Goal: Book appointment/travel/reservation

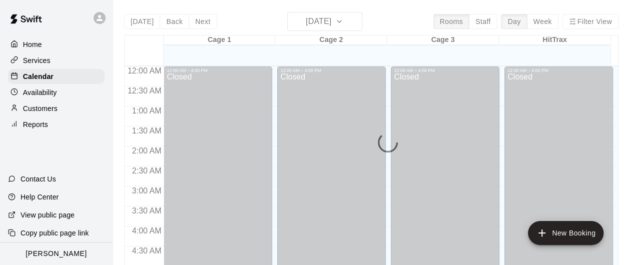
scroll to position [342, 0]
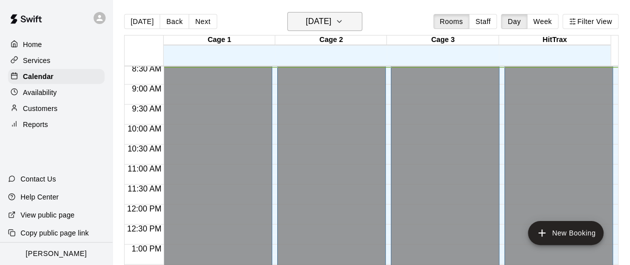
click at [314, 21] on h6 "[DATE]" at bounding box center [319, 22] width 26 height 14
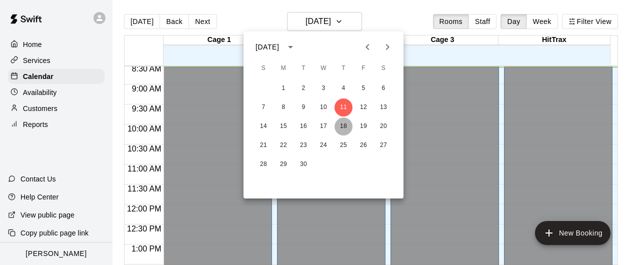
click at [343, 129] on button "18" at bounding box center [344, 127] width 18 height 18
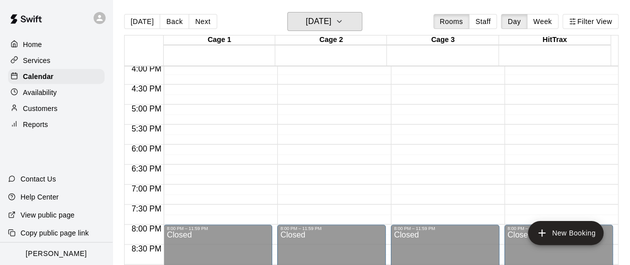
scroll to position [442, 0]
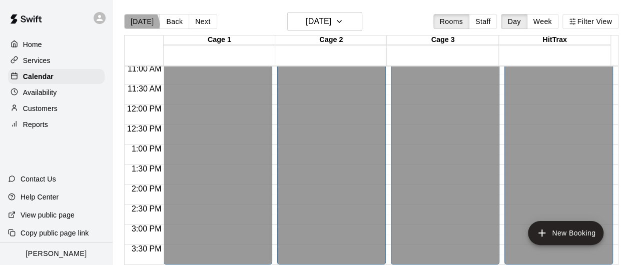
click at [138, 25] on button "[DATE]" at bounding box center [142, 21] width 36 height 15
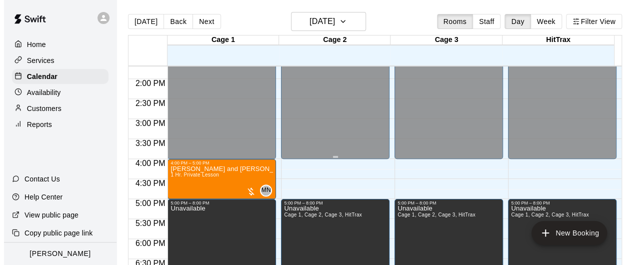
scroll to position [592, 0]
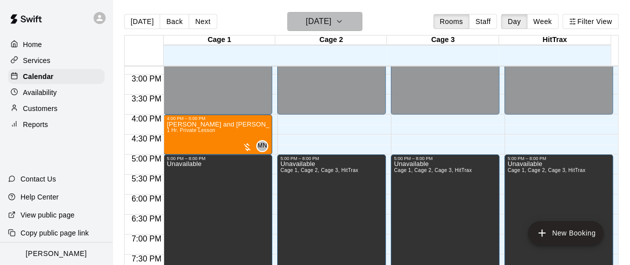
click at [309, 15] on h6 "[DATE]" at bounding box center [319, 22] width 26 height 14
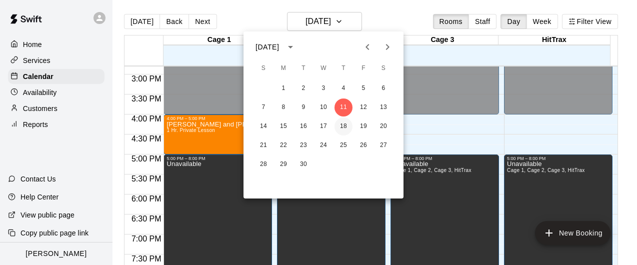
click at [341, 124] on button "18" at bounding box center [344, 127] width 18 height 18
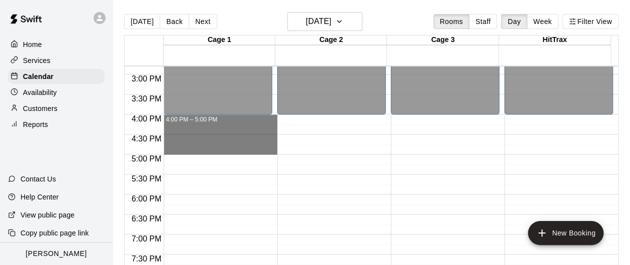
drag, startPoint x: 169, startPoint y: 116, endPoint x: 177, endPoint y: 149, distance: 34.1
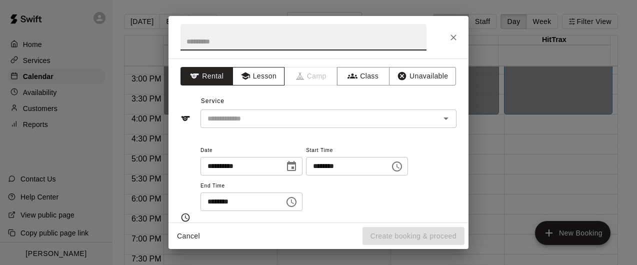
click at [264, 76] on button "Lesson" at bounding box center [259, 76] width 53 height 19
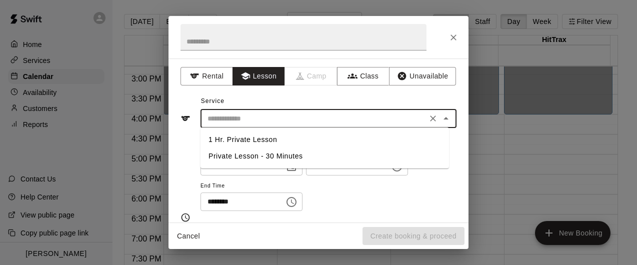
click at [252, 117] on input "text" at bounding box center [314, 119] width 221 height 13
click at [250, 137] on li "1 Hr. Private Lesson" at bounding box center [325, 140] width 249 height 17
type input "**********"
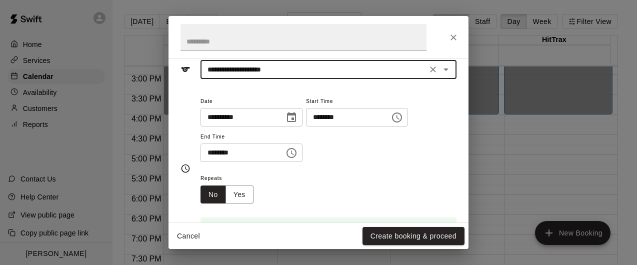
scroll to position [100, 0]
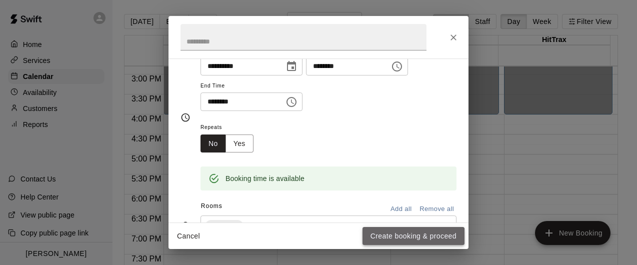
click at [387, 239] on button "Create booking & proceed" at bounding box center [414, 236] width 102 height 19
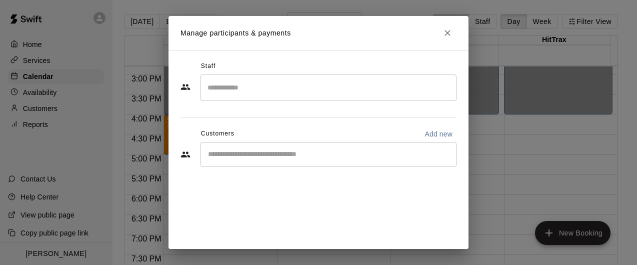
click at [258, 90] on input "Search staff" at bounding box center [328, 88] width 247 height 18
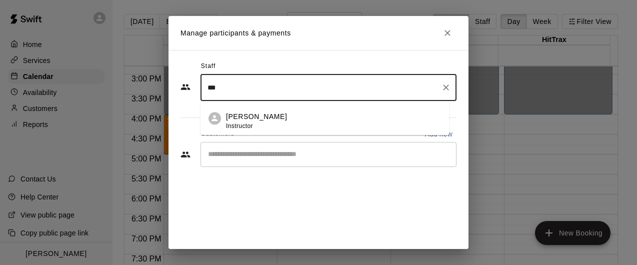
click at [244, 123] on span "Instructor" at bounding box center [239, 126] width 27 height 7
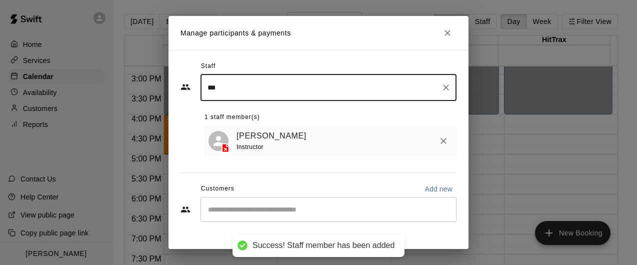
type input "***"
click at [233, 210] on input "Start typing to search customers..." at bounding box center [328, 210] width 247 height 10
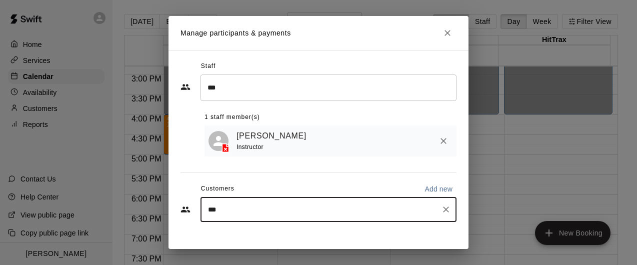
type input "****"
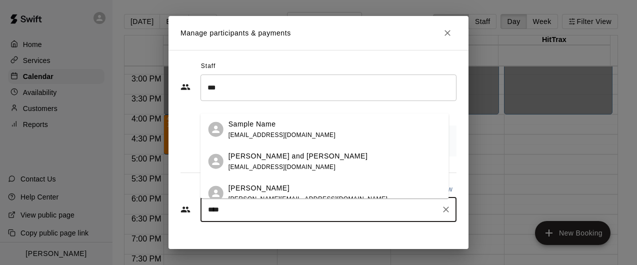
click at [240, 171] on span "[EMAIL_ADDRESS][DOMAIN_NAME]" at bounding box center [283, 167] width 108 height 7
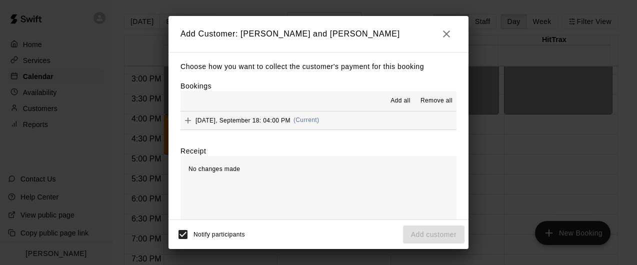
click at [399, 104] on span "Add all" at bounding box center [401, 101] width 20 height 10
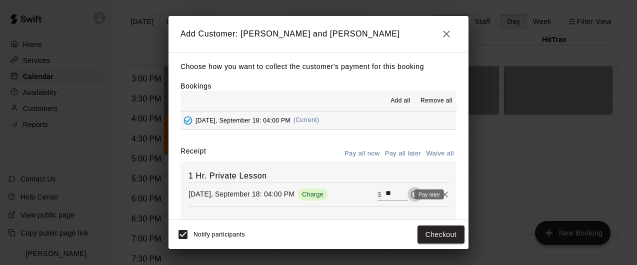
click at [410, 199] on icon "Pay later" at bounding box center [415, 195] width 10 height 10
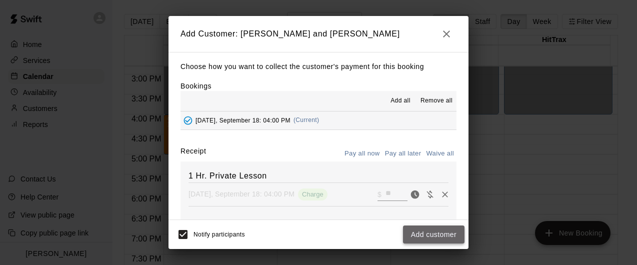
click at [432, 242] on button "Add customer" at bounding box center [434, 235] width 62 height 19
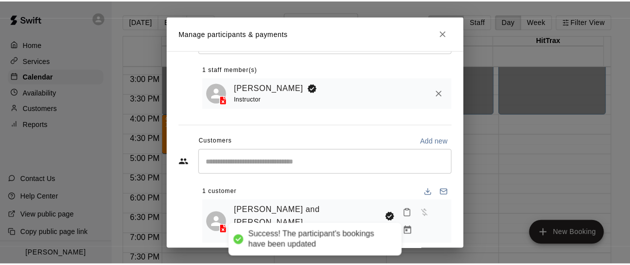
scroll to position [27, 0]
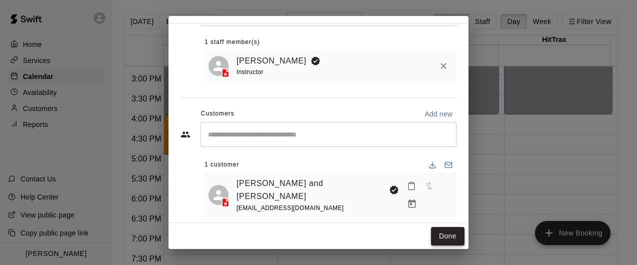
click at [435, 235] on button "Done" at bounding box center [448, 236] width 34 height 19
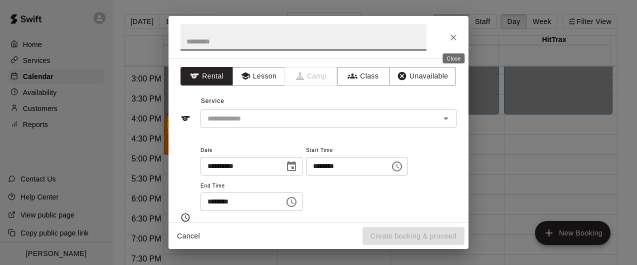
click at [453, 35] on icon "Close" at bounding box center [454, 38] width 10 height 10
